Goal: Check status

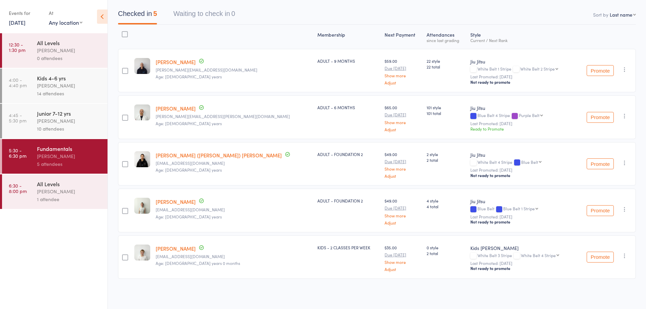
click at [83, 189] on div "[PERSON_NAME]" at bounding box center [69, 192] width 65 height 8
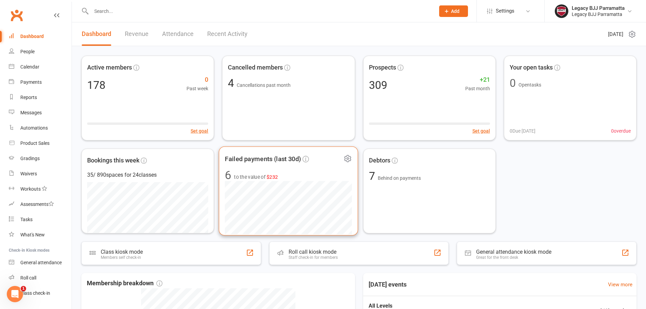
scroll to position [34, 0]
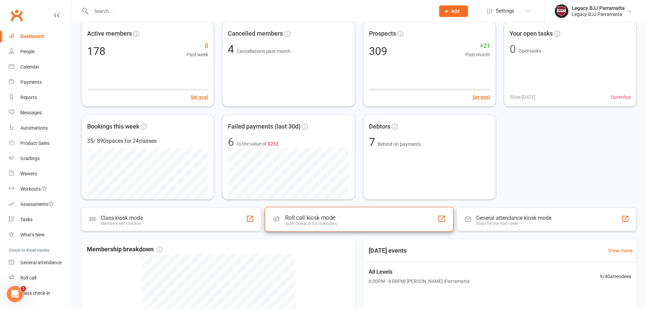
click at [290, 212] on div "Roll call kiosk mode Staff check-in for members" at bounding box center [359, 219] width 189 height 24
